Goal: Task Accomplishment & Management: Use online tool/utility

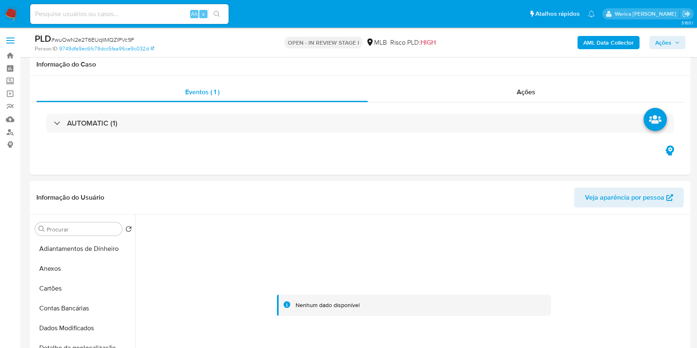
select select "10"
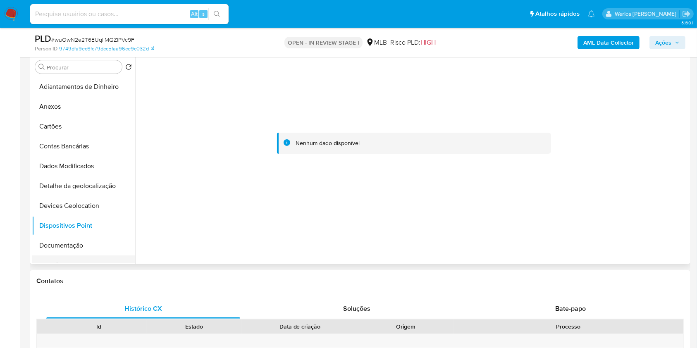
scroll to position [117, 0]
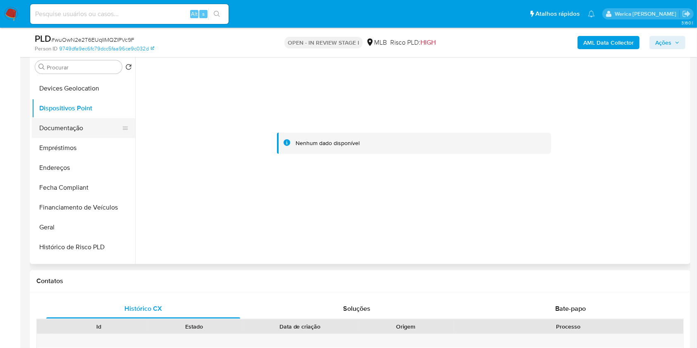
click at [59, 136] on button "Documentação" at bounding box center [80, 128] width 97 height 20
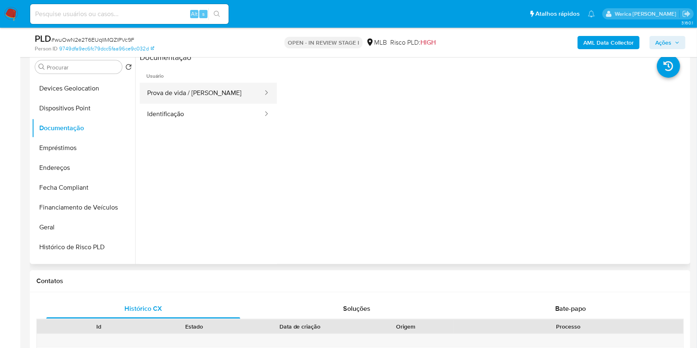
click at [172, 83] on button "Prova de vida / [PERSON_NAME]" at bounding box center [202, 93] width 124 height 21
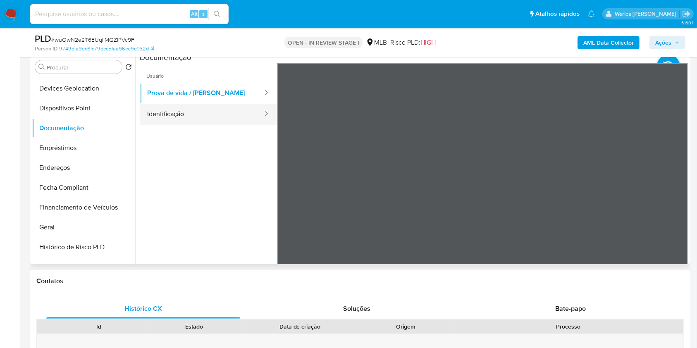
click at [257, 114] on div at bounding box center [263, 114] width 13 height 10
click at [177, 126] on ul "Usuário Prova de vida / Selfie Identificação" at bounding box center [208, 182] width 137 height 238
click at [165, 120] on button "Identificação" at bounding box center [202, 114] width 124 height 21
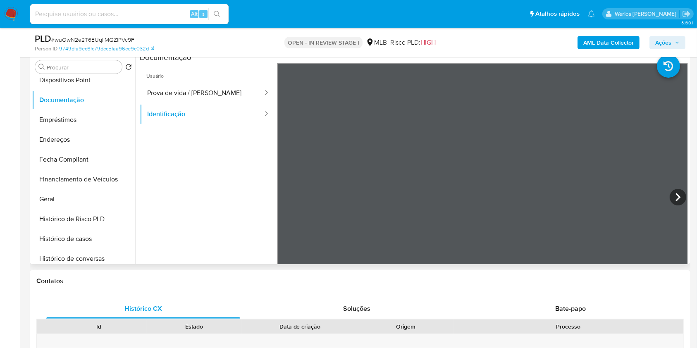
scroll to position [152, 0]
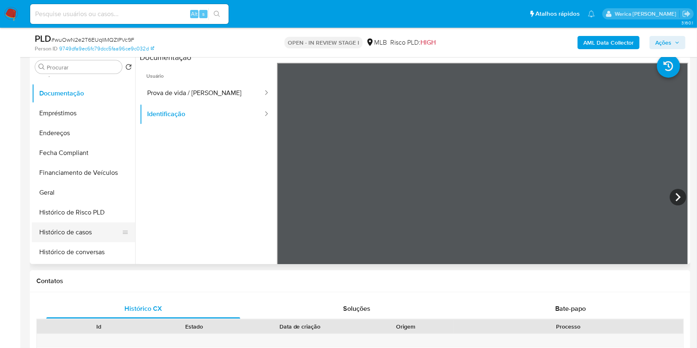
click at [91, 224] on button "Histórico de casos" at bounding box center [80, 232] width 97 height 20
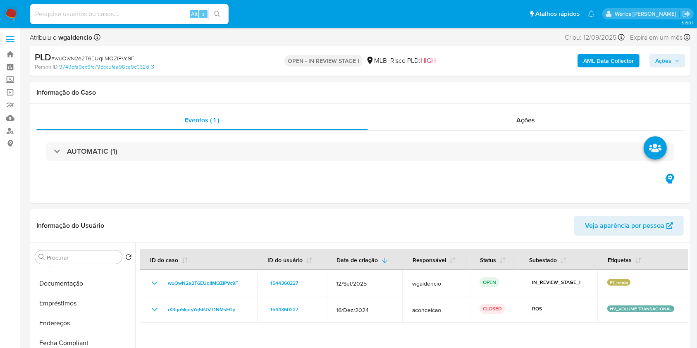
scroll to position [0, 0]
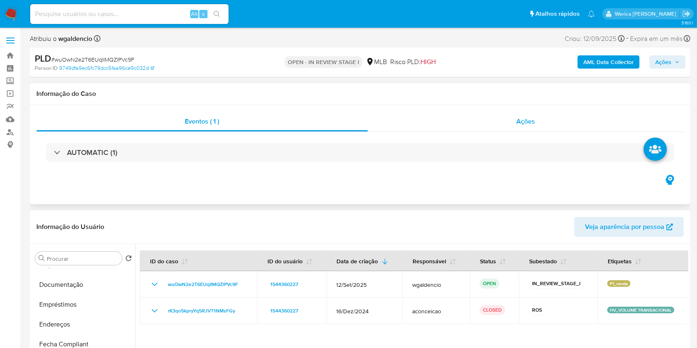
click at [528, 121] on span "Ações" at bounding box center [525, 122] width 19 height 10
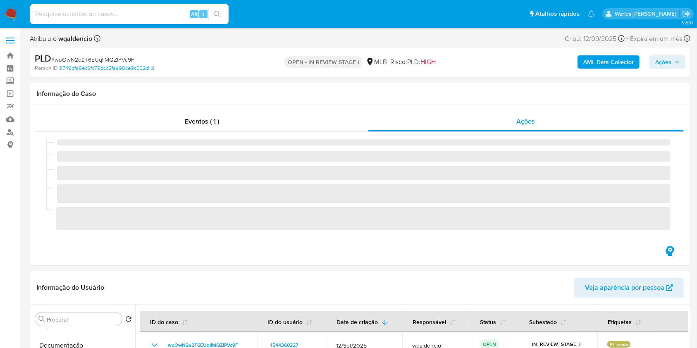
click at [617, 57] on b "AML Data Collector" at bounding box center [608, 61] width 50 height 13
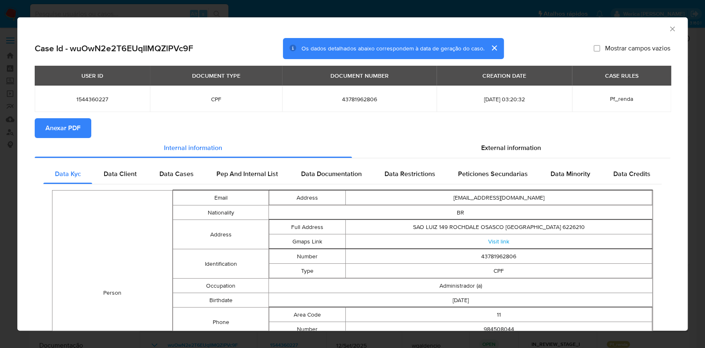
click at [73, 126] on span "Anexar PDF" at bounding box center [62, 128] width 35 height 18
click at [661, 35] on div "AML Data Collector" at bounding box center [352, 27] width 671 height 21
click at [668, 32] on icon "Fechar a janela" at bounding box center [672, 29] width 8 height 8
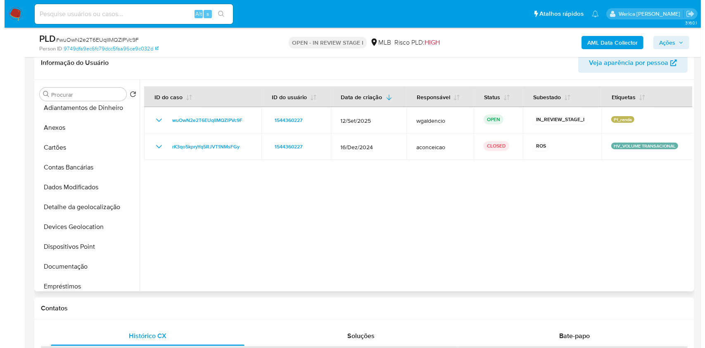
scroll to position [2, 0]
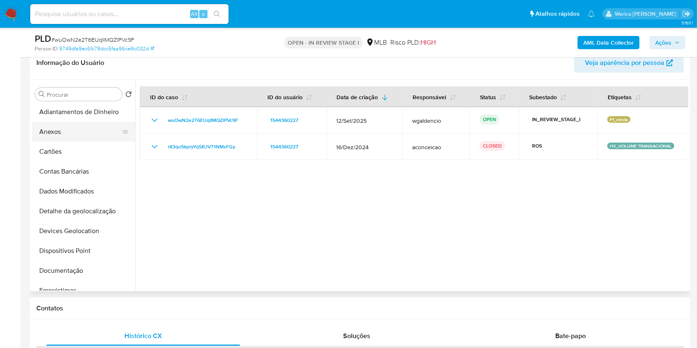
click at [81, 131] on button "Anexos" at bounding box center [80, 132] width 97 height 20
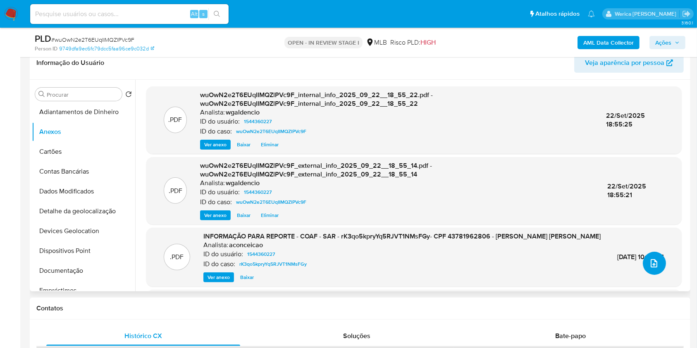
click at [649, 265] on icon "upload-file" at bounding box center [654, 263] width 10 height 10
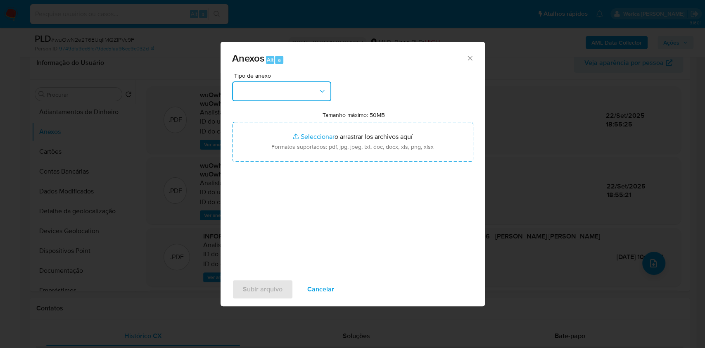
click at [294, 89] on button "button" at bounding box center [281, 91] width 99 height 20
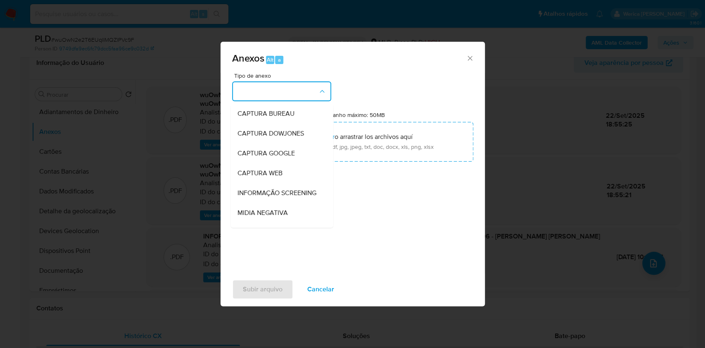
click at [333, 134] on div "CAPTURA BUREAU CAPTURA [PERSON_NAME] CAPTURA GOOGLE CAPTURA WEB INFORMAÇÃO SCRE…" at bounding box center [282, 166] width 102 height 124
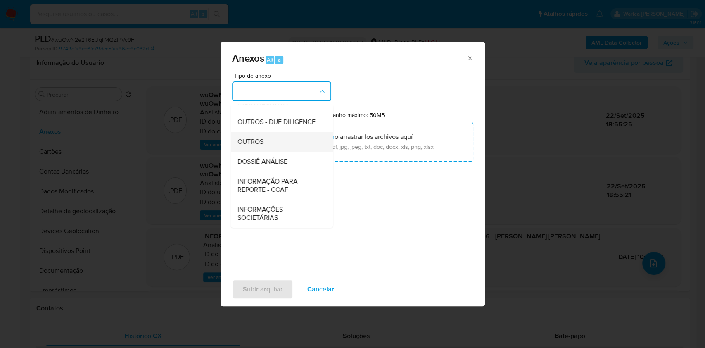
click at [289, 152] on div "OUTROS" at bounding box center [279, 142] width 84 height 20
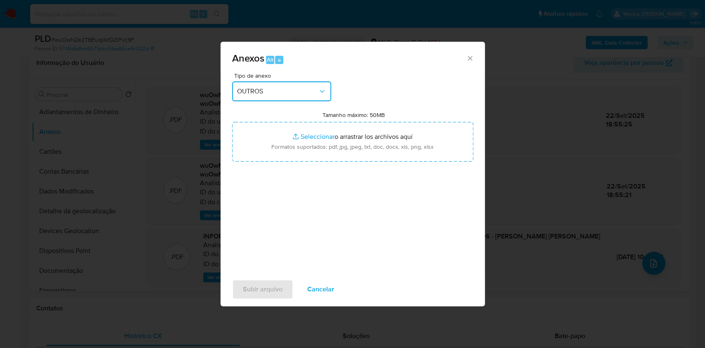
click at [283, 84] on button "OUTROS" at bounding box center [281, 91] width 99 height 20
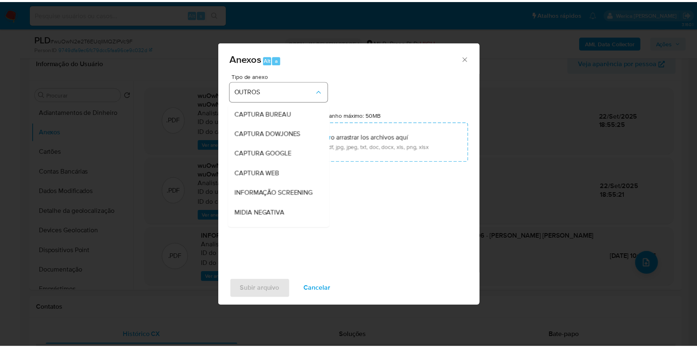
scroll to position [103, 0]
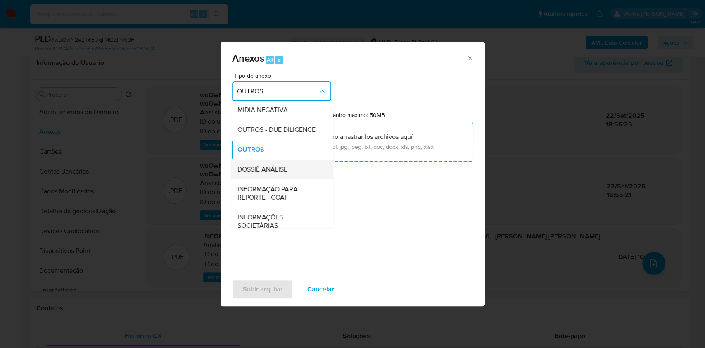
click at [290, 179] on div "DOSSIÊ ANÁLISE" at bounding box center [279, 169] width 84 height 20
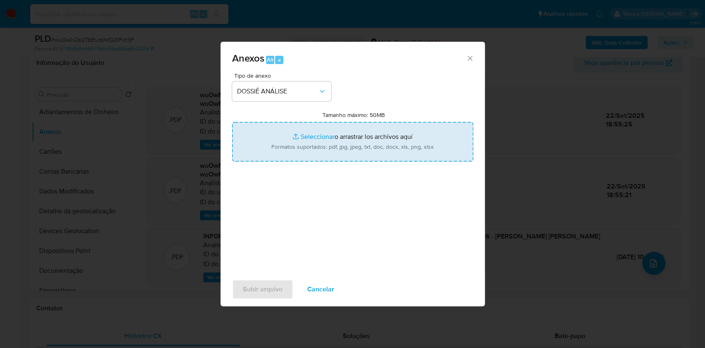
click at [386, 142] on input "Tamanho máximo: 50MB Seleccionar archivos" at bounding box center [352, 142] width 241 height 40
type input "C:\fakepath\Mulan 1544360227_2025_09_18_17_26_58.xlsx"
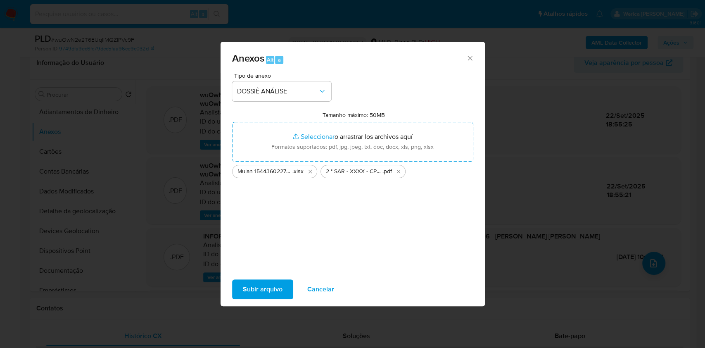
click at [271, 293] on span "Subir arquivo" at bounding box center [263, 289] width 40 height 18
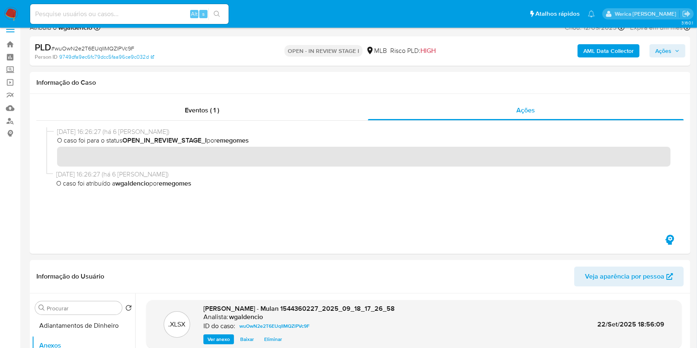
scroll to position [0, 0]
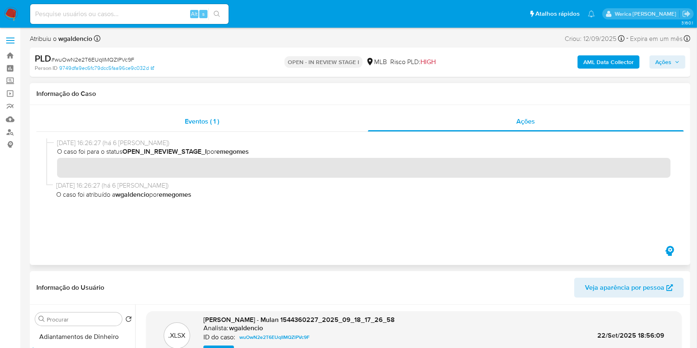
click at [244, 121] on div "Eventos ( 1 )" at bounding box center [201, 122] width 331 height 20
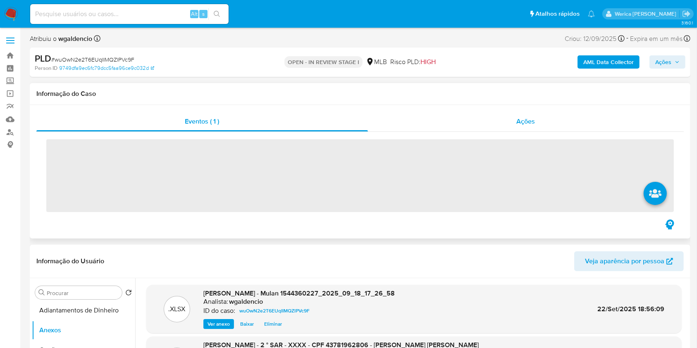
click at [505, 124] on div "Ações" at bounding box center [526, 122] width 316 height 20
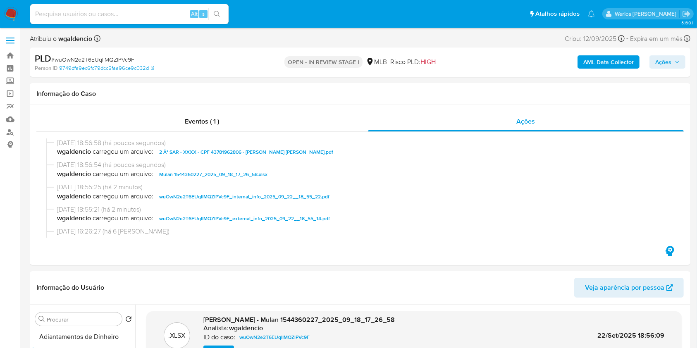
click at [669, 64] on span "Ações" at bounding box center [663, 61] width 16 height 13
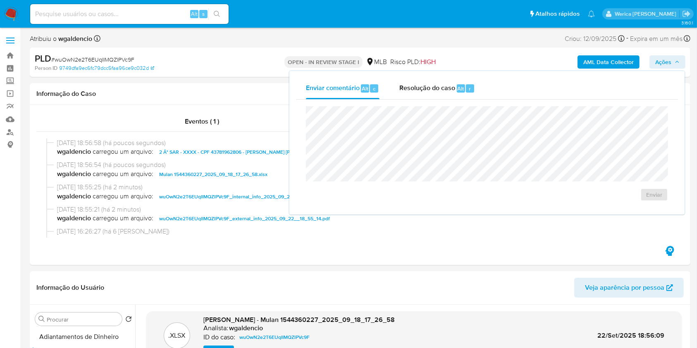
click at [441, 100] on div "Enviar" at bounding box center [487, 154] width 382 height 108
click at [437, 89] on span "Resolução do caso" at bounding box center [427, 88] width 56 height 10
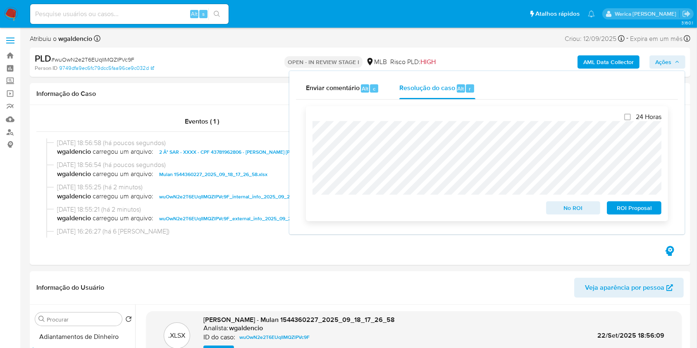
click at [619, 207] on span "ROI Proposal" at bounding box center [633, 208] width 43 height 12
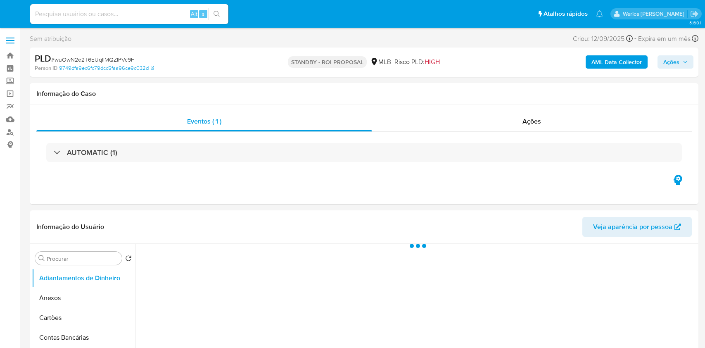
select select "10"
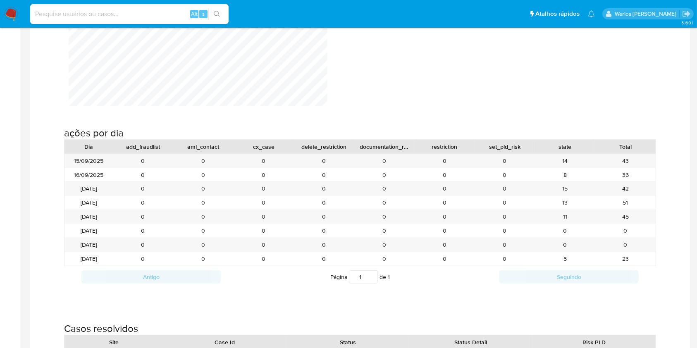
scroll to position [851, 0]
